Goal: Information Seeking & Learning: Find specific fact

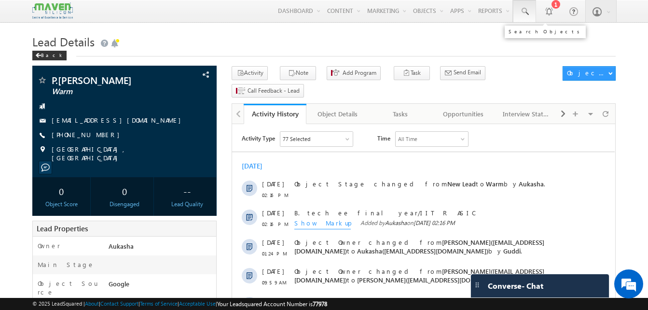
click at [530, 14] on link at bounding box center [524, 11] width 23 height 22
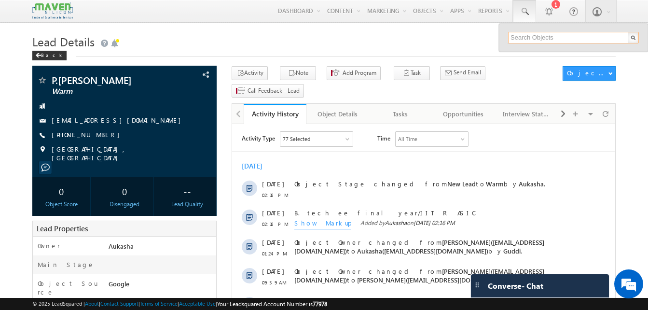
click at [530, 41] on input "text" at bounding box center [573, 38] width 131 height 12
paste input "9012326562"
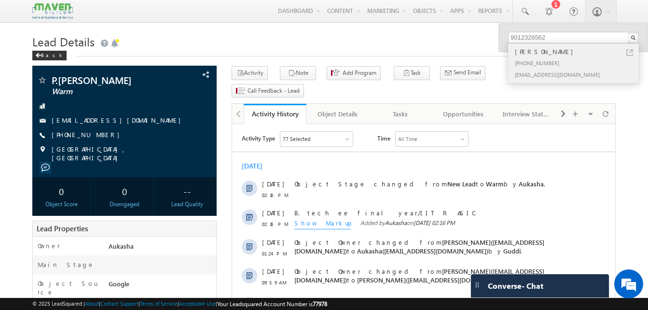
click at [633, 53] on link at bounding box center [629, 52] width 7 height 7
click at [556, 37] on input "9012326562" at bounding box center [573, 38] width 131 height 12
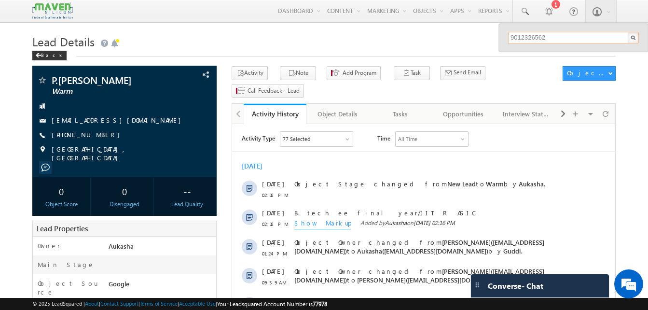
paste input "7983977176"
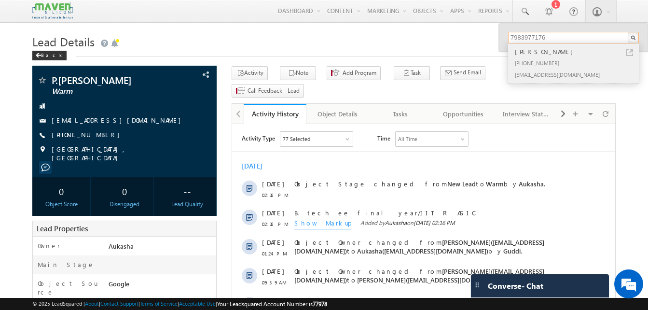
type input "7983977176"
click at [631, 53] on link at bounding box center [629, 52] width 7 height 7
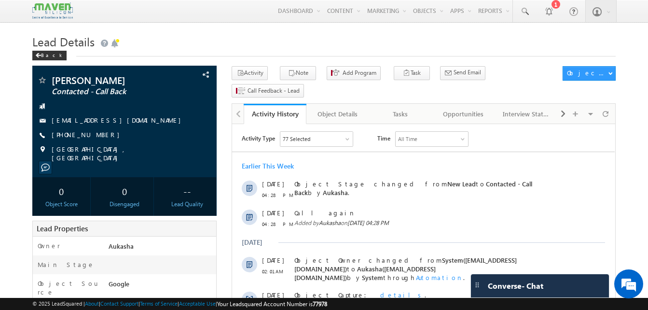
click at [226, 45] on h1 "Lead Details" at bounding box center [323, 40] width 583 height 19
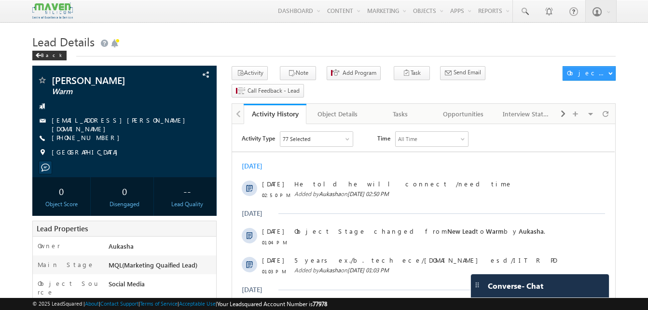
click at [302, 36] on h1 "Lead Details" at bounding box center [323, 40] width 583 height 19
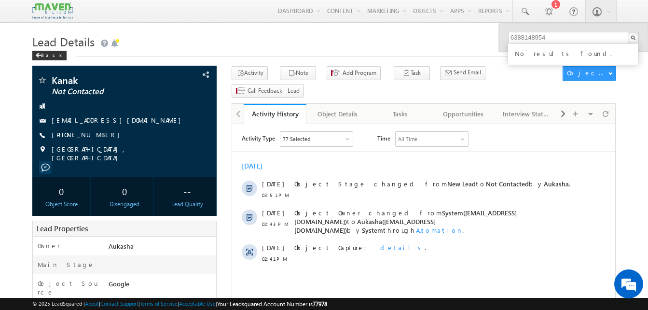
click at [200, 39] on h1 "Lead Details" at bounding box center [323, 40] width 583 height 19
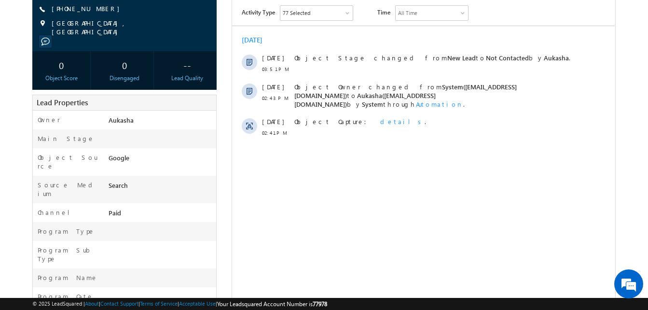
scroll to position [126, 0]
click at [222, 137] on div "Kanak Not Contacted Bihar, India --" at bounding box center [323, 268] width 583 height 656
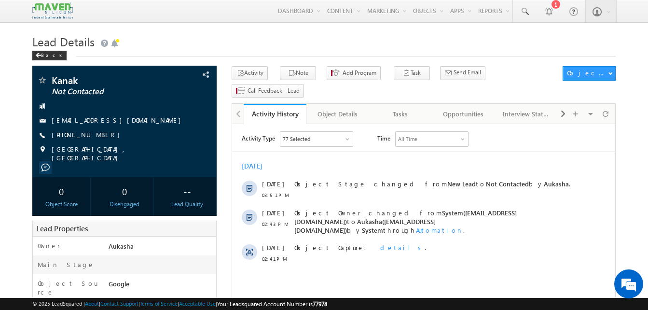
click at [284, 39] on h1 "Lead Details" at bounding box center [323, 40] width 583 height 19
click at [379, 40] on h1 "Lead Details" at bounding box center [323, 40] width 583 height 19
